Goal: Task Accomplishment & Management: Complete application form

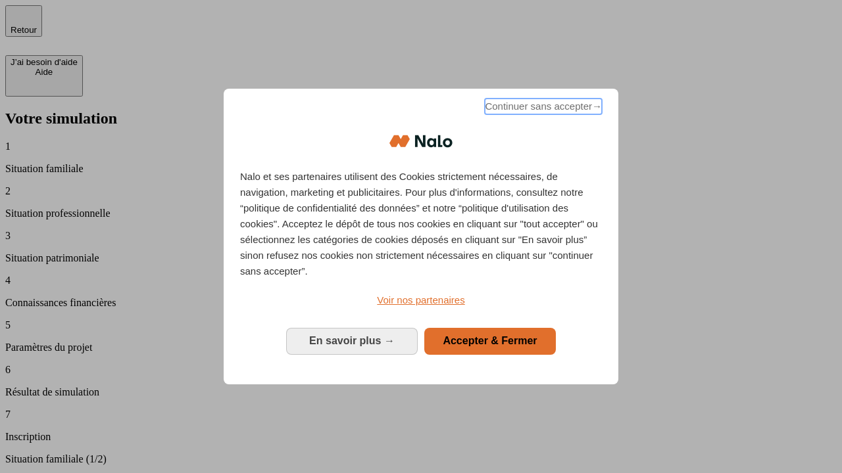
click at [542, 108] on span "Continuer sans accepter →" at bounding box center [543, 107] width 117 height 16
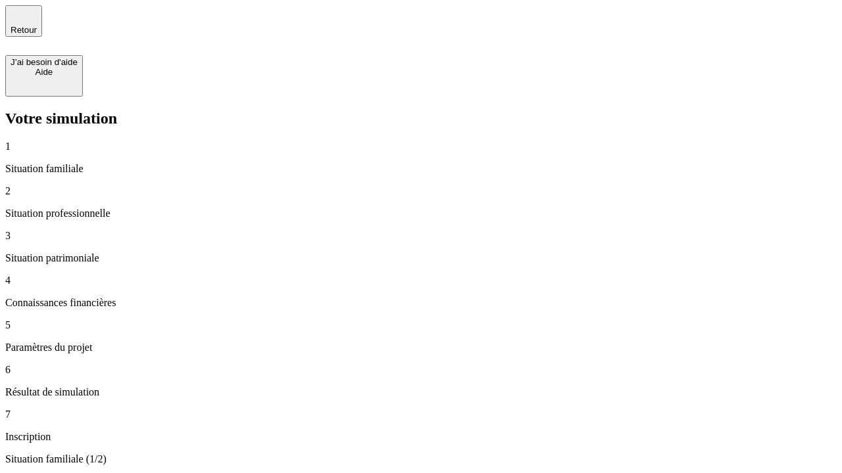
type input "30 000"
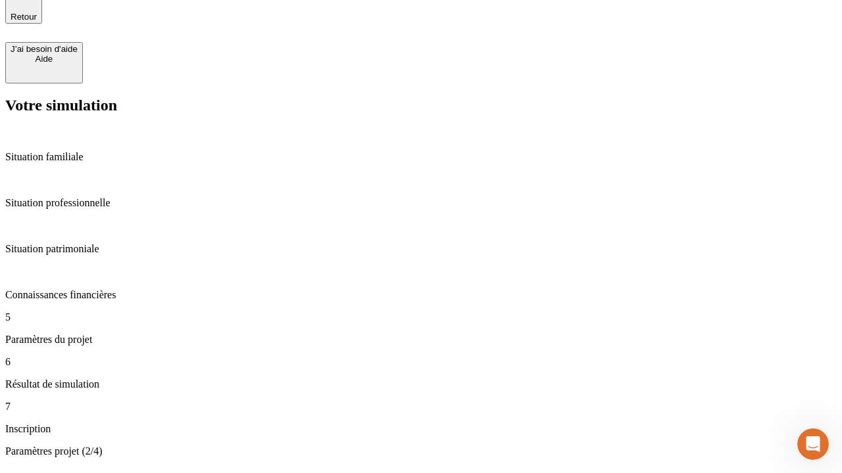
type input "25"
type input "1 000"
type input "640"
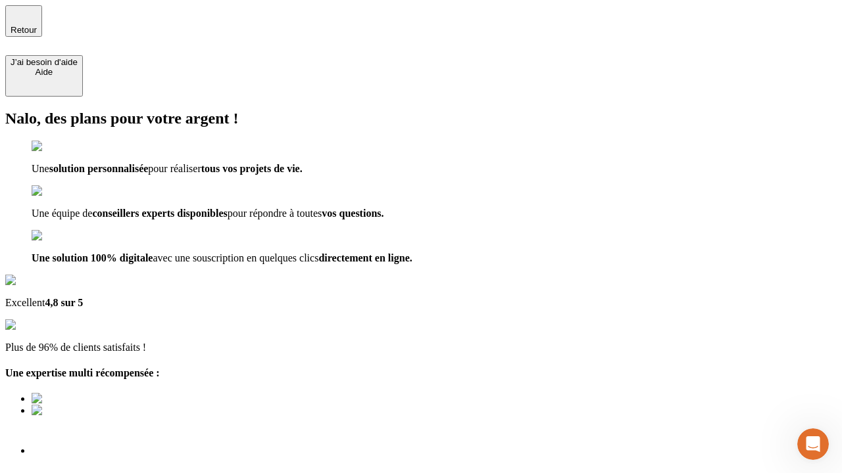
type input "[EMAIL_ADDRESS][PERSON_NAME][DOMAIN_NAME]"
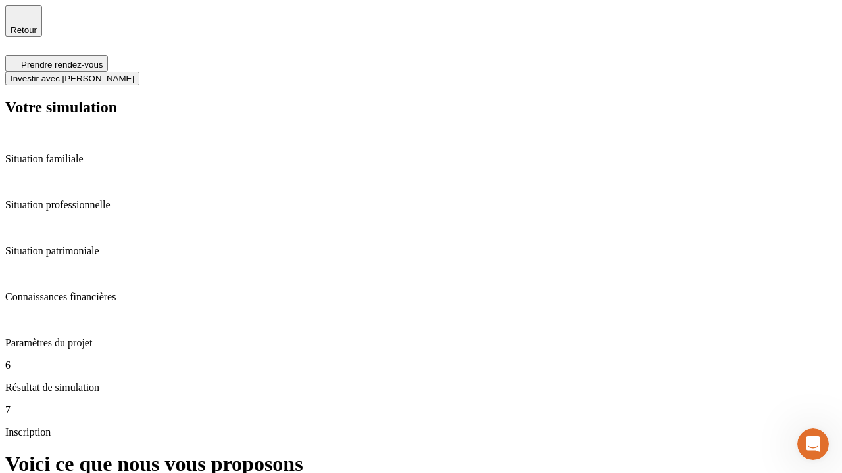
click at [134, 74] on span "Investir avec [PERSON_NAME]" at bounding box center [73, 79] width 124 height 10
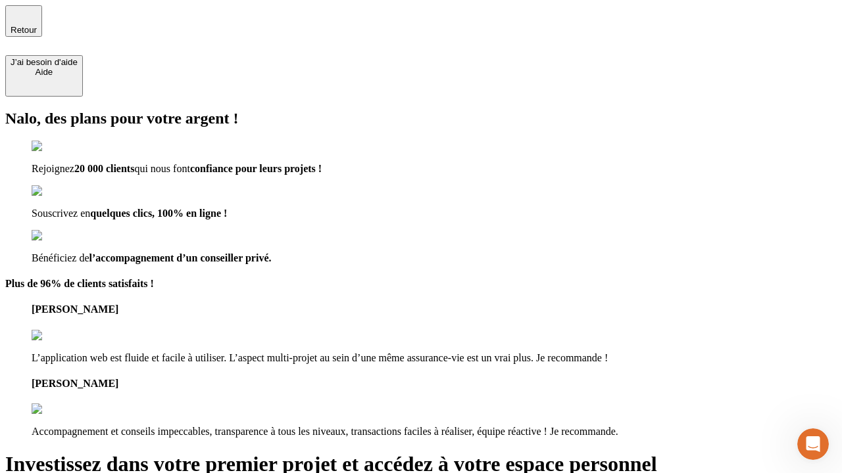
type input "[PERSON_NAME][EMAIL_ADDRESS][DOMAIN_NAME]"
